Goal: Task Accomplishment & Management: Complete application form

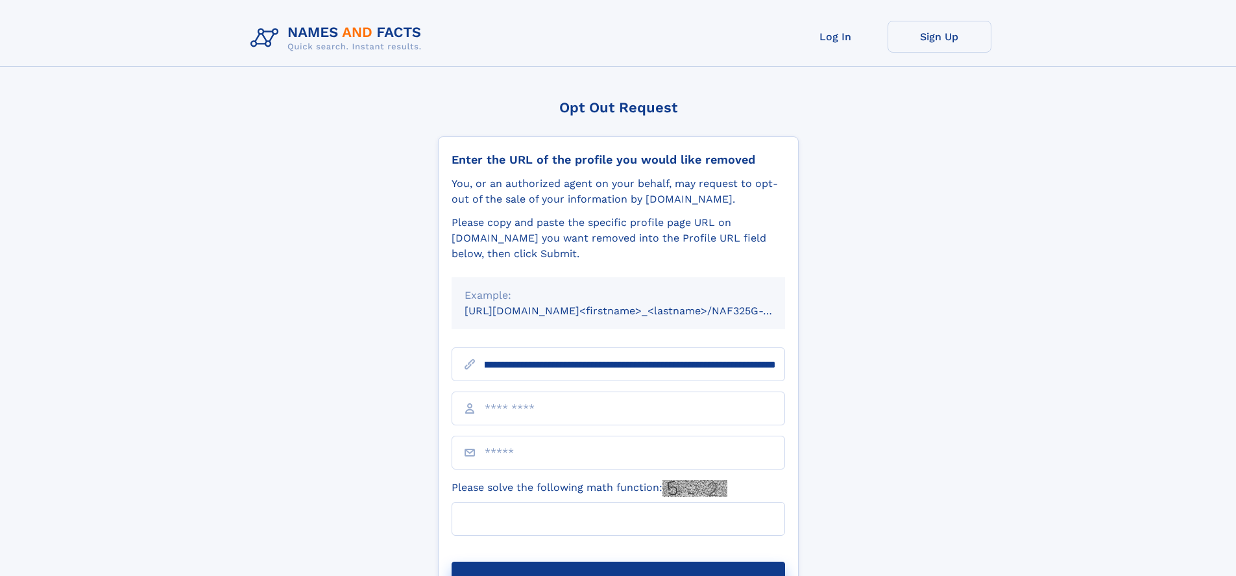
scroll to position [0, 154]
type input "**********"
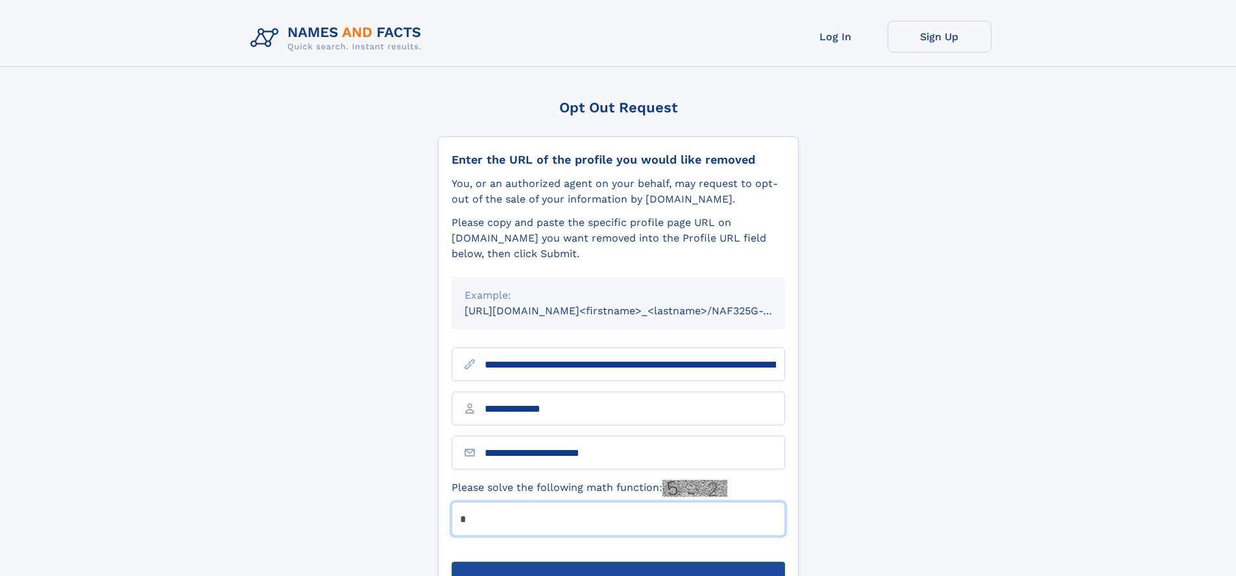
type input "*"
click at [618, 561] on button "Submit Opt Out Request" at bounding box center [619, 582] width 334 height 42
